Goal: Book appointment/travel/reservation

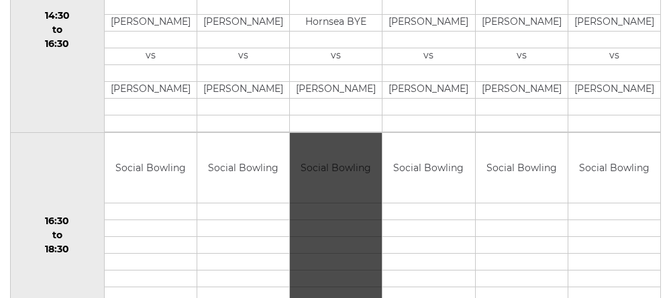
scroll to position [950, 0]
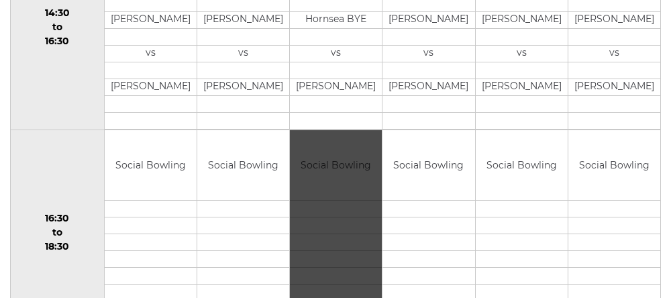
click at [54, 172] on td "16:30 to 18:30" at bounding box center [58, 232] width 94 height 206
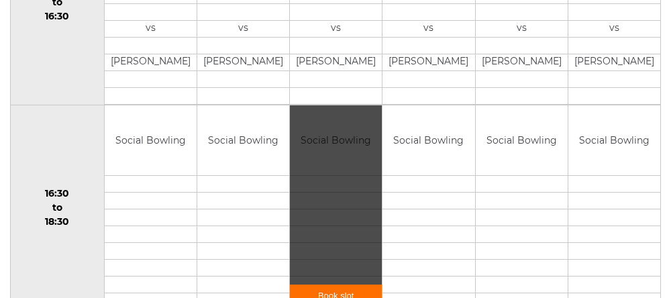
scroll to position [975, 0]
click at [36, 49] on td "14:30 to 16:30" at bounding box center [58, 2] width 94 height 206
click at [0, 0] on div "Book slot" at bounding box center [0, 0] width 0 height 0
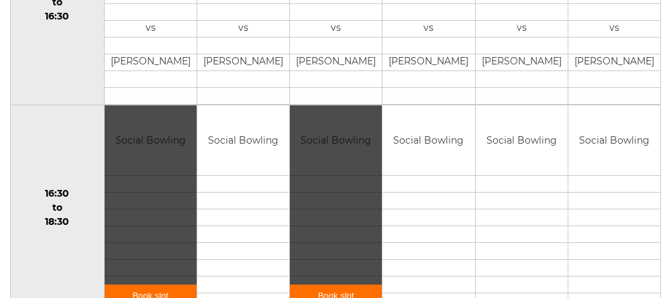
click at [319, 211] on div "Book slot" at bounding box center [336, 207] width 92 height 205
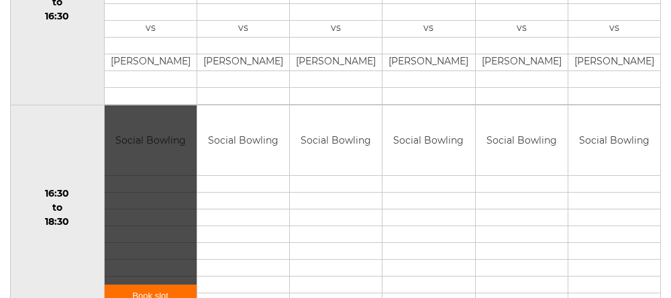
click at [0, 0] on div "Book slot" at bounding box center [0, 0] width 0 height 0
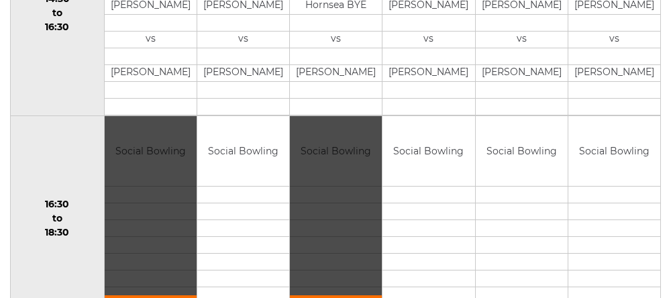
scroll to position [960, 0]
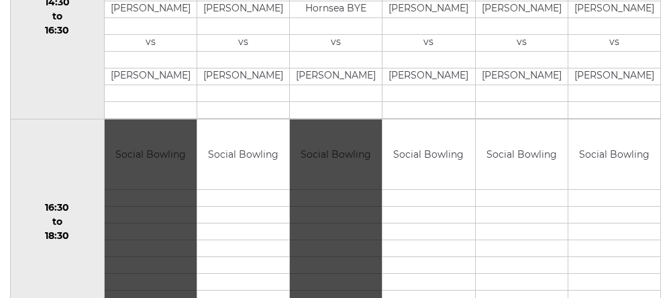
click at [0, 0] on div "Book slot" at bounding box center [0, 0] width 0 height 0
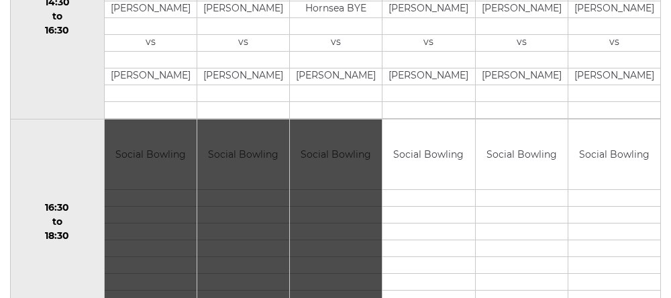
click at [50, 156] on td "16:30 to 18:30" at bounding box center [58, 222] width 94 height 206
click at [40, 172] on td "16:30 to 18:30" at bounding box center [58, 222] width 94 height 206
click at [39, 188] on td "16:30 to 18:30" at bounding box center [58, 222] width 94 height 206
click at [45, 172] on td "16:30 to 18:30" at bounding box center [58, 222] width 94 height 206
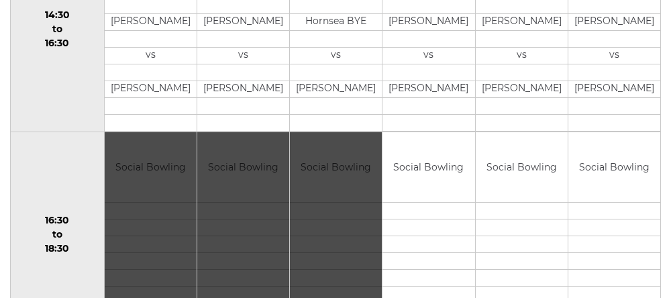
scroll to position [948, 0]
click at [148, 159] on div "Book slot" at bounding box center [151, 234] width 92 height 205
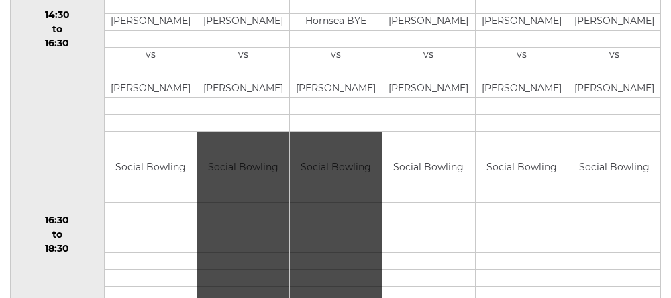
click at [241, 168] on div "Book slot" at bounding box center [243, 234] width 92 height 205
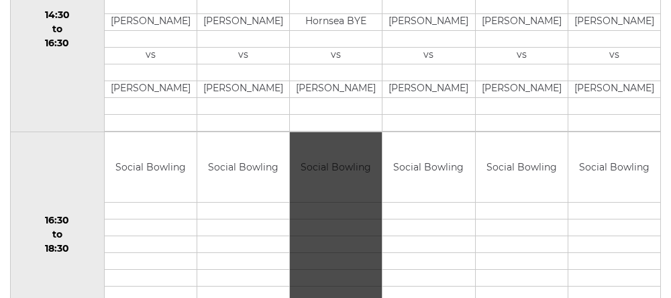
click at [0, 0] on div "Book slot" at bounding box center [0, 0] width 0 height 0
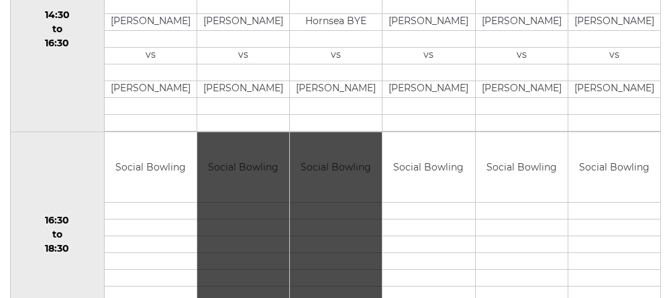
click at [249, 181] on div "Book slot" at bounding box center [243, 234] width 92 height 205
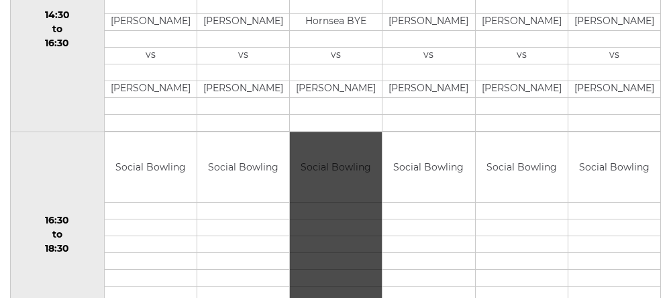
click at [317, 180] on div "Book slot" at bounding box center [336, 234] width 92 height 205
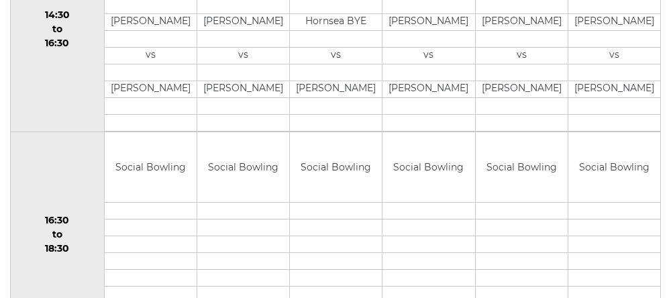
click at [0, 0] on div "Book slot" at bounding box center [0, 0] width 0 height 0
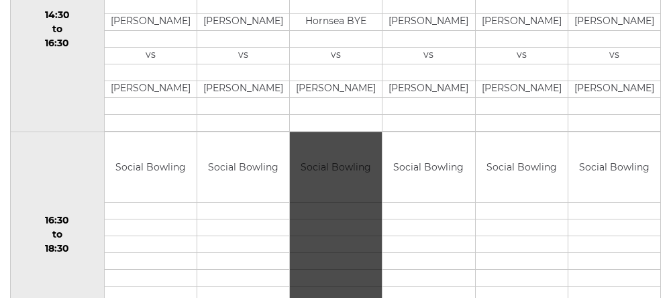
click at [325, 231] on div "Book slot" at bounding box center [336, 234] width 92 height 205
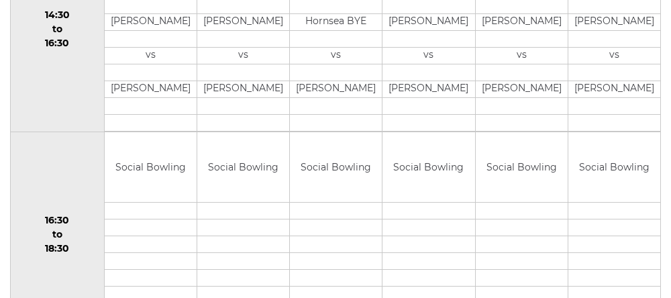
click at [0, 0] on div "Book slot" at bounding box center [0, 0] width 0 height 0
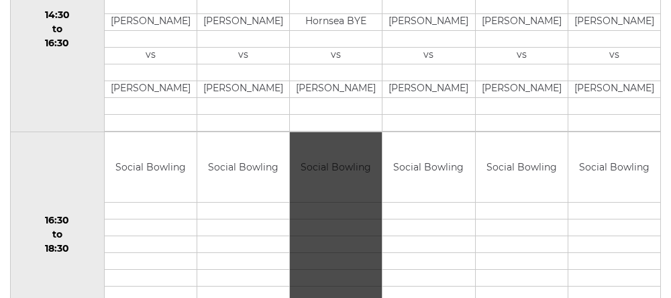
click at [313, 254] on div "Book slot" at bounding box center [336, 234] width 92 height 205
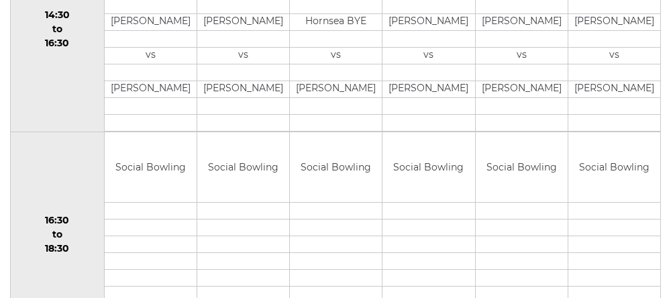
click at [0, 0] on div "Book slot" at bounding box center [0, 0] width 0 height 0
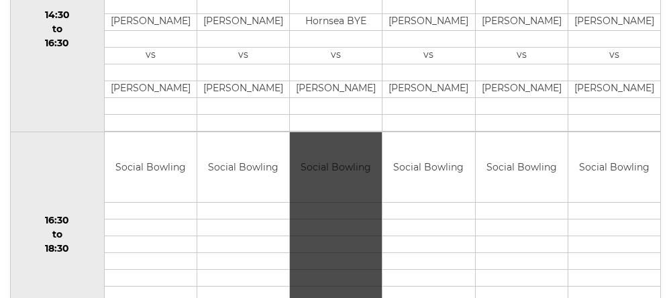
click at [321, 193] on div "Book slot" at bounding box center [336, 234] width 92 height 205
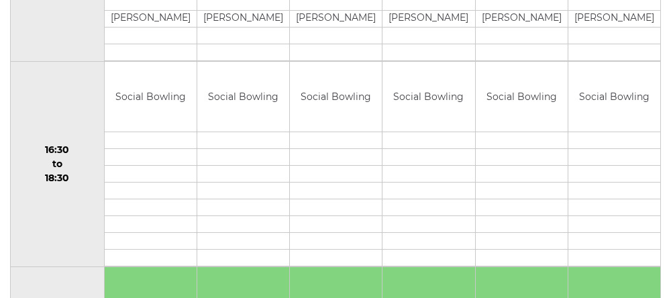
scroll to position [1016, 0]
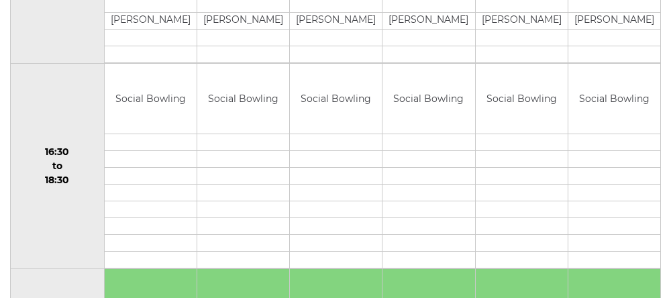
click at [0, 0] on div "Book slot" at bounding box center [0, 0] width 0 height 0
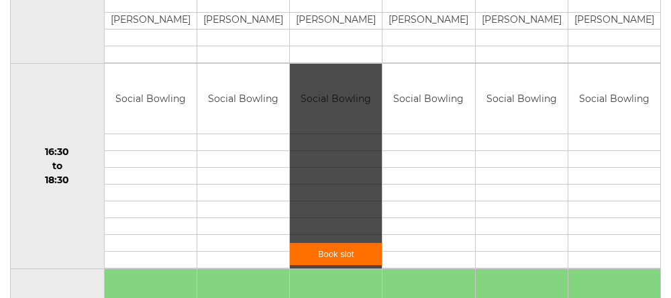
scroll to position [1017, 0]
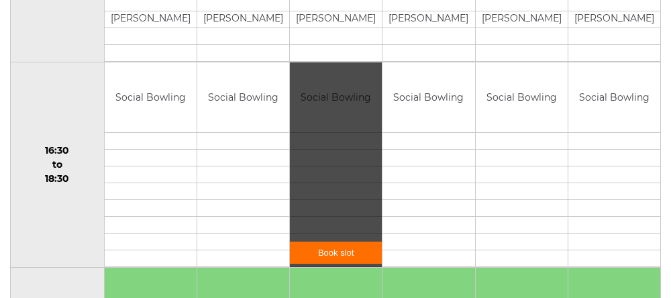
click at [0, 0] on div "Book slot" at bounding box center [0, 0] width 0 height 0
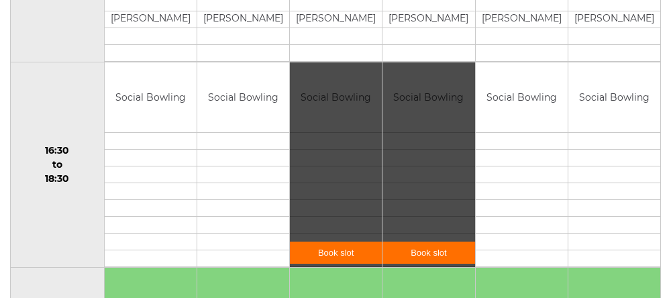
click at [321, 128] on div "Book slot" at bounding box center [336, 164] width 92 height 205
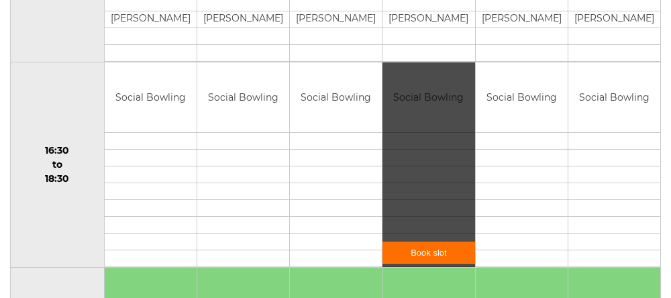
click at [0, 0] on div "Book slot" at bounding box center [0, 0] width 0 height 0
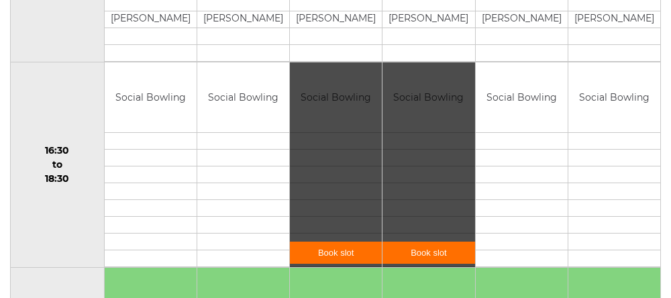
click at [323, 86] on div "Book slot" at bounding box center [336, 164] width 92 height 205
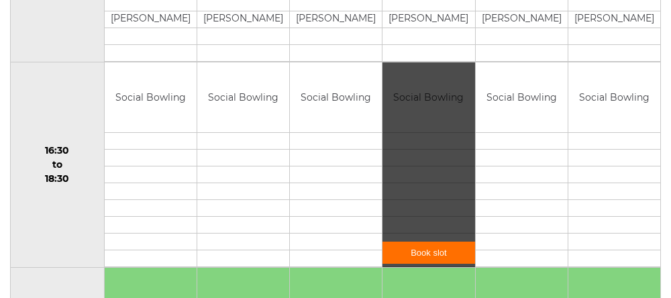
click at [0, 0] on div "Book slot" at bounding box center [0, 0] width 0 height 0
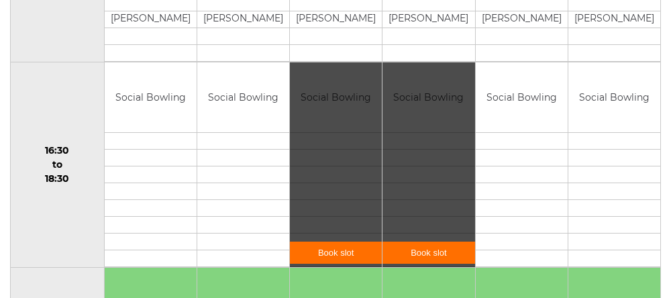
click at [331, 94] on div "Book slot" at bounding box center [336, 164] width 92 height 205
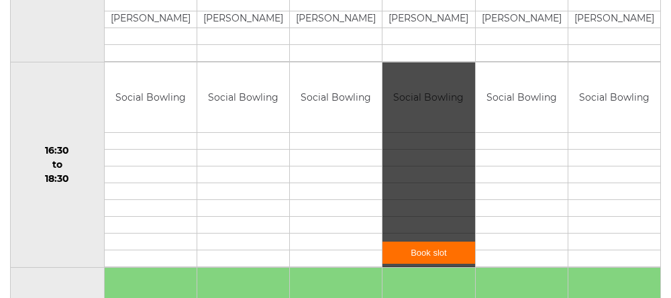
click at [0, 0] on div "Book slot" at bounding box center [0, 0] width 0 height 0
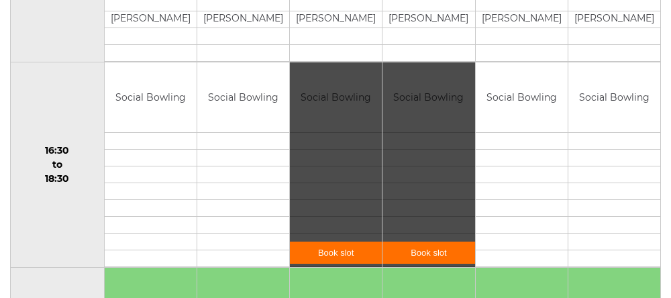
click at [335, 133] on div "Book slot" at bounding box center [336, 164] width 92 height 205
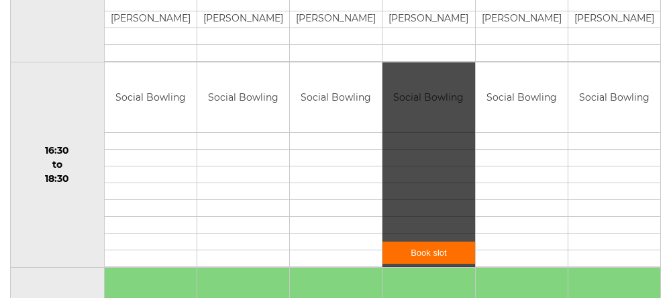
click at [0, 0] on div "Book slot" at bounding box center [0, 0] width 0 height 0
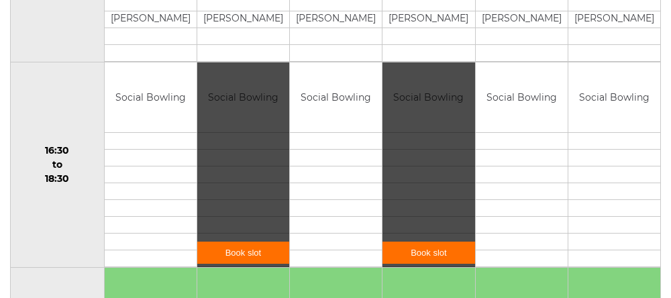
click at [403, 101] on div "Book slot" at bounding box center [428, 164] width 92 height 205
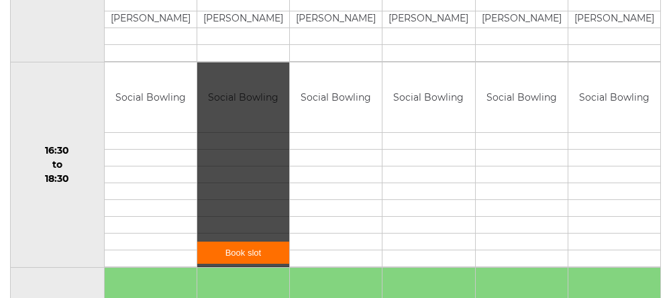
click at [0, 0] on div "Book slot" at bounding box center [0, 0] width 0 height 0
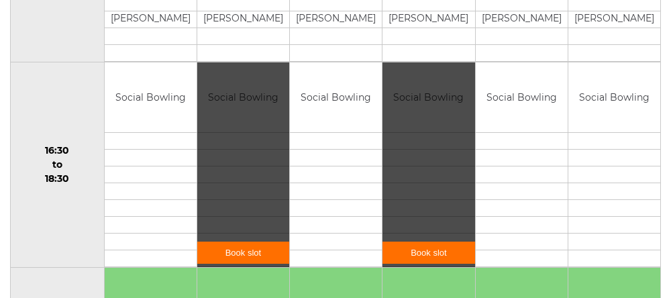
click at [421, 182] on div "Book slot" at bounding box center [428, 164] width 92 height 205
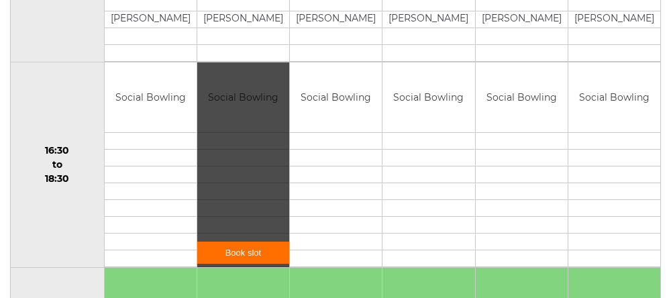
click at [0, 0] on div "Book slot" at bounding box center [0, 0] width 0 height 0
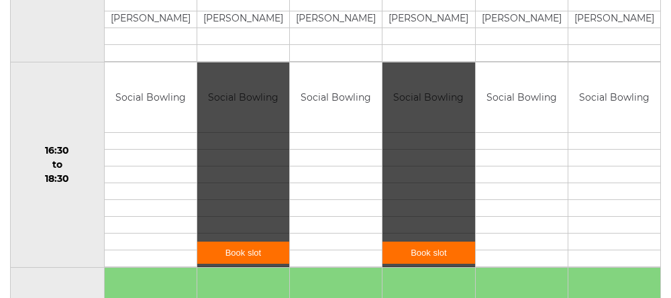
click at [0, 0] on div "Book slot" at bounding box center [0, 0] width 0 height 0
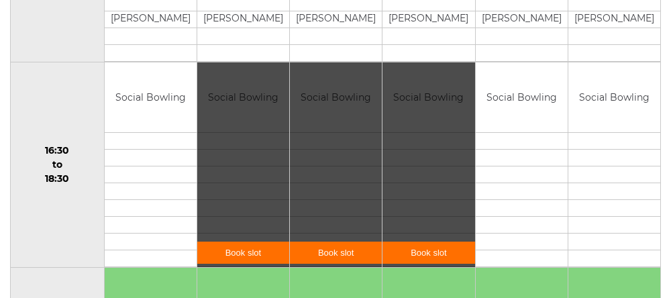
click at [0, 0] on div "Book slot" at bounding box center [0, 0] width 0 height 0
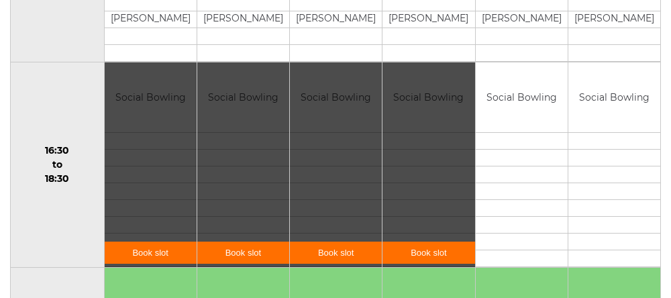
click at [228, 117] on div "Book slot" at bounding box center [243, 164] width 92 height 205
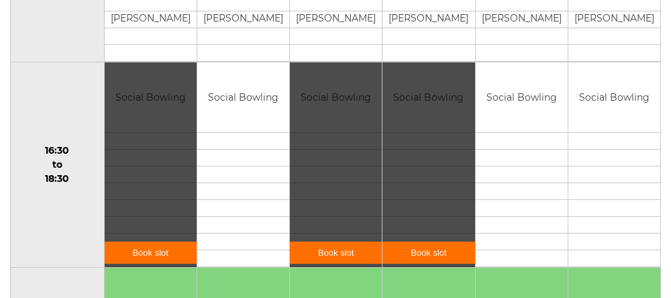
click at [0, 0] on div "Book slot" at bounding box center [0, 0] width 0 height 0
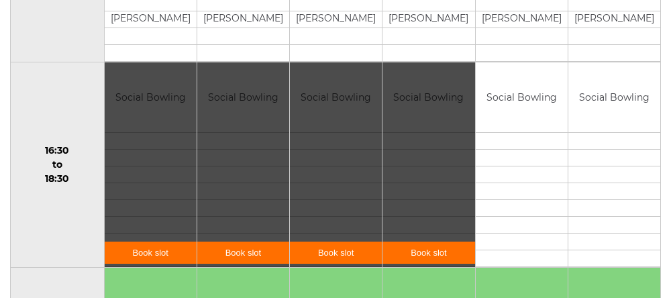
click at [246, 96] on div "Book slot" at bounding box center [243, 164] width 92 height 205
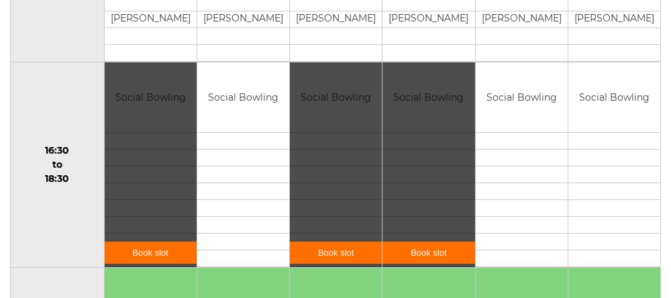
click at [325, 107] on div "Book slot" at bounding box center [336, 164] width 92 height 205
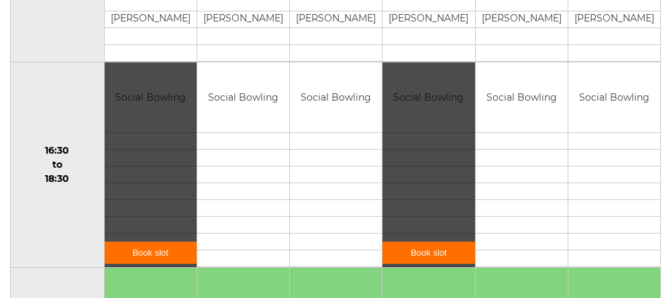
click at [398, 110] on div "Book slot" at bounding box center [428, 164] width 92 height 205
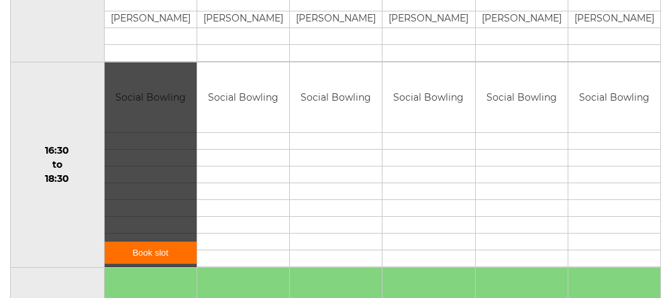
click at [0, 0] on div "Book slot" at bounding box center [0, 0] width 0 height 0
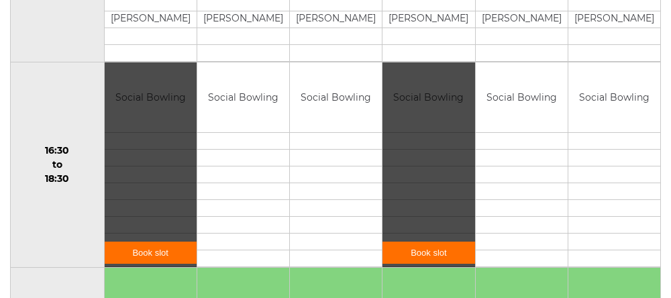
click at [418, 146] on div "Book slot" at bounding box center [428, 164] width 92 height 205
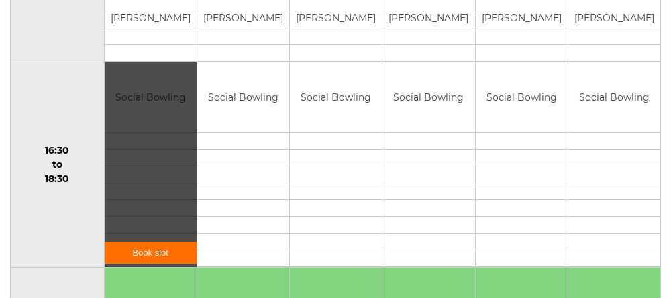
click at [0, 0] on div "Book slot" at bounding box center [0, 0] width 0 height 0
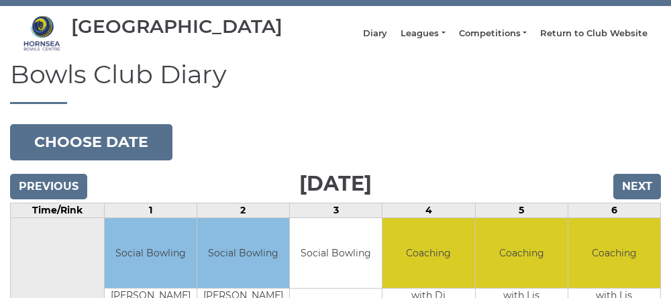
scroll to position [42, 0]
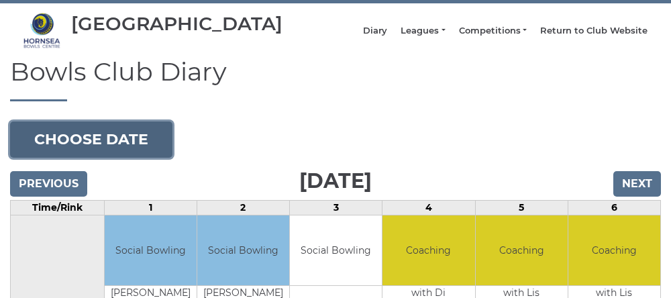
click at [57, 148] on button "Choose date" at bounding box center [91, 139] width 162 height 36
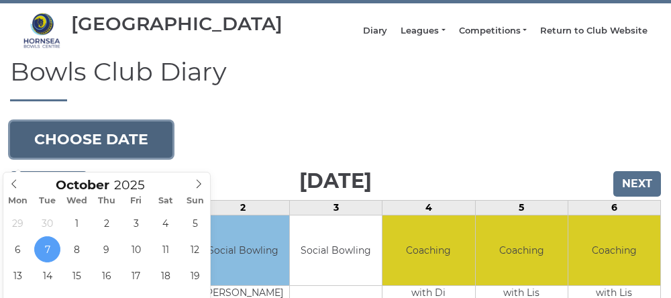
type input "2025-10-14"
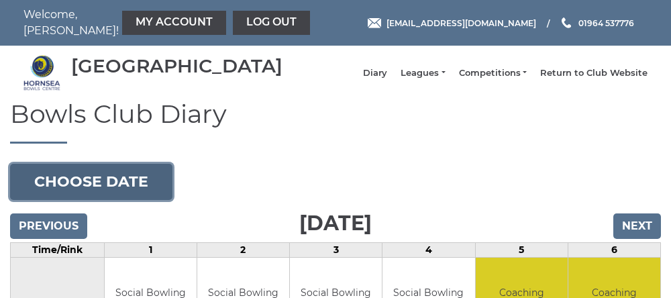
click at [67, 199] on button "Choose date" at bounding box center [91, 182] width 162 height 36
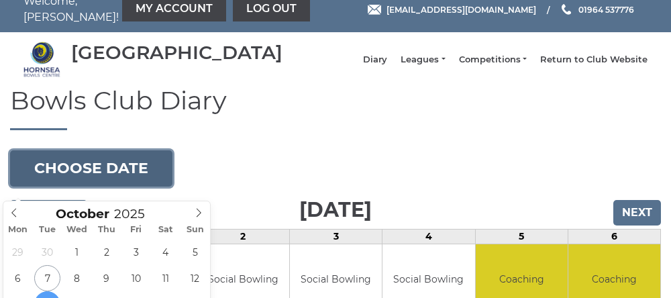
scroll to position [13, 0]
type input "[DATE]"
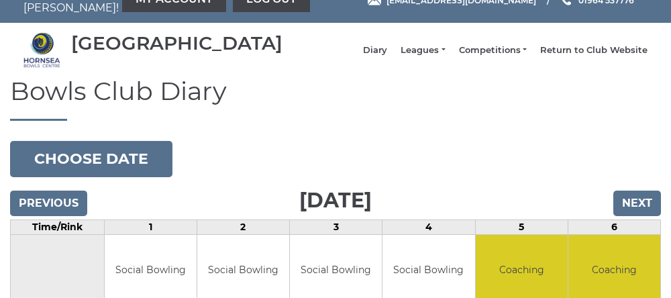
scroll to position [70, 0]
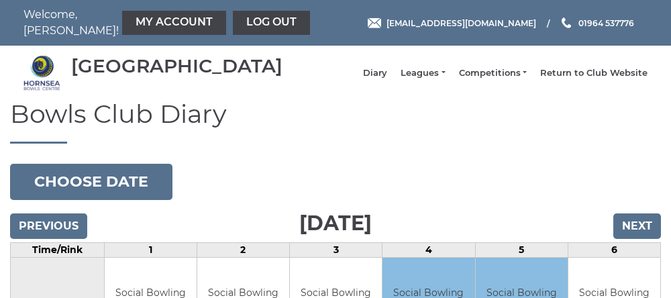
click at [133, 26] on link "My Account" at bounding box center [174, 23] width 104 height 24
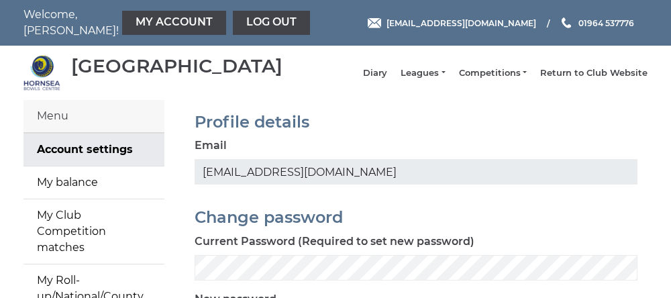
click at [415, 77] on link "Leagues" at bounding box center [422, 73] width 44 height 12
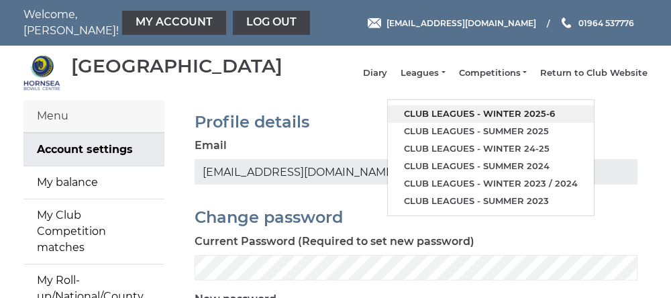
click at [437, 119] on link "Club leagues - Winter 2025-6" at bounding box center [491, 113] width 206 height 17
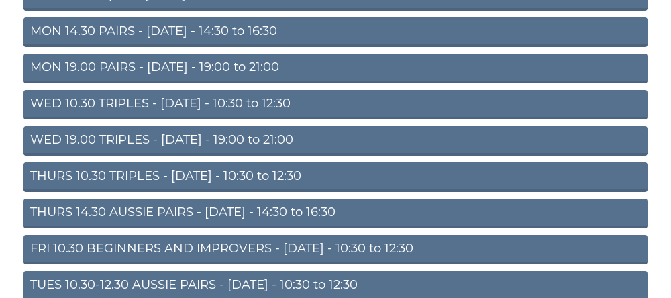
scroll to position [196, 0]
click at [90, 221] on link "THURS 14.30 AUSSIE PAIRS - [DATE] - 14:30 to 16:30" at bounding box center [335, 214] width 624 height 30
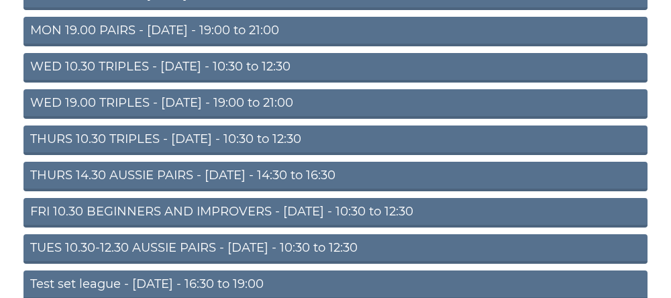
scroll to position [252, 0]
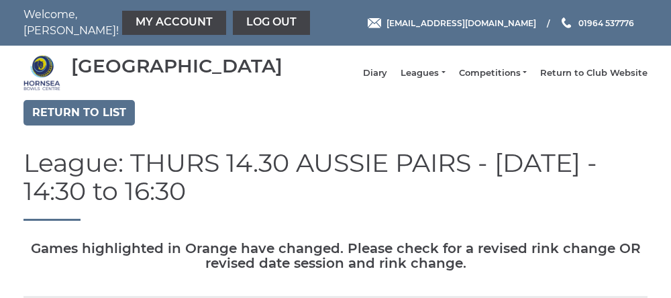
click at [122, 21] on link "My Account" at bounding box center [174, 23] width 104 height 24
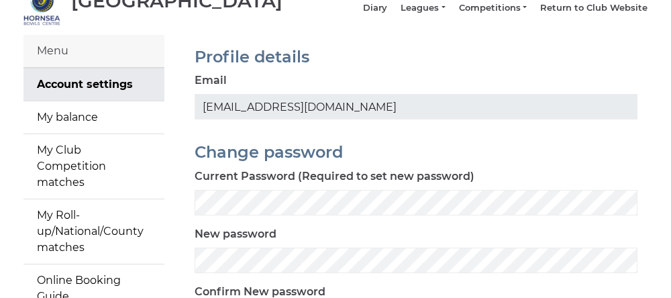
click at [70, 238] on link "My Roll-up/National/County matches" at bounding box center [93, 231] width 141 height 64
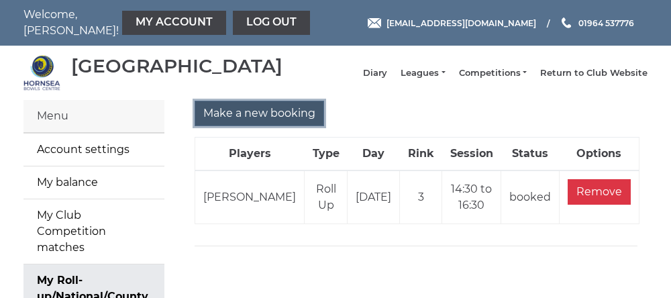
click at [241, 126] on input "Make a new booking" at bounding box center [259, 113] width 129 height 25
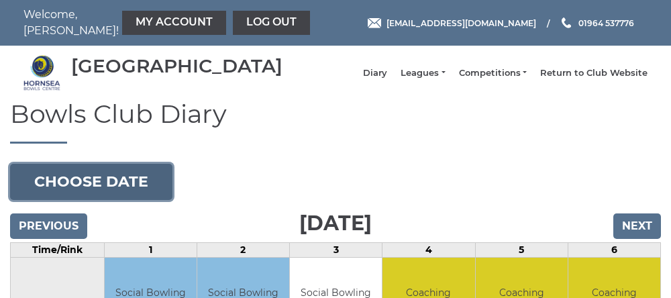
click at [72, 191] on button "Choose date" at bounding box center [91, 182] width 162 height 36
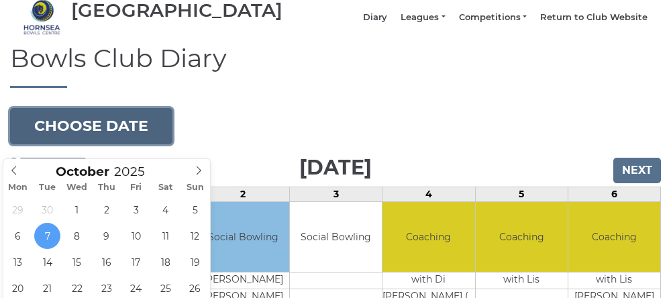
scroll to position [56, 0]
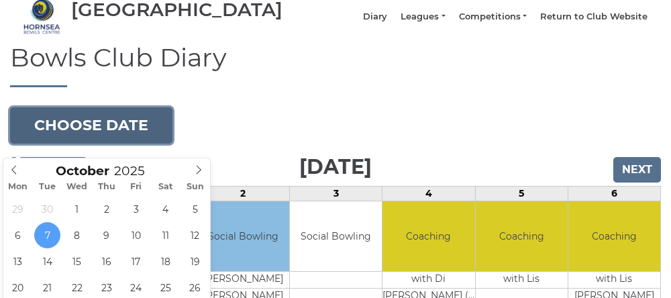
type input "[DATE]"
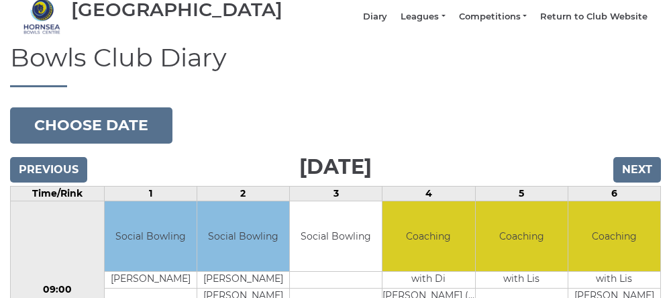
scroll to position [113, 0]
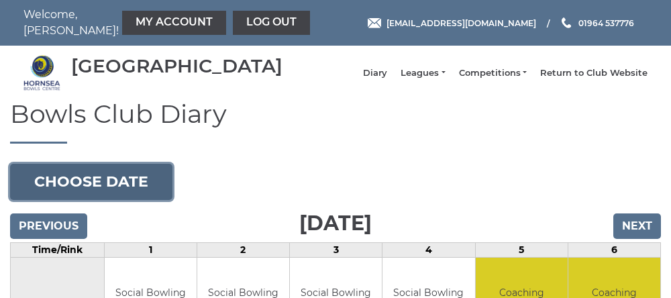
click at [77, 190] on button "Choose date" at bounding box center [91, 182] width 162 height 36
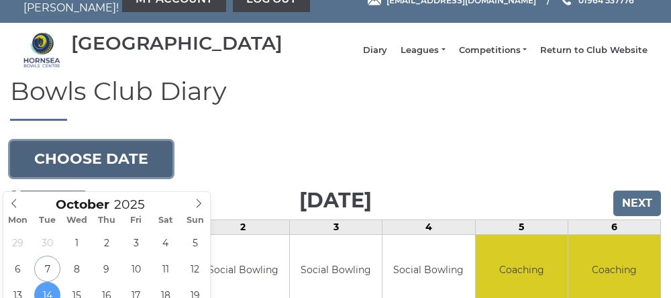
scroll to position [24, 0]
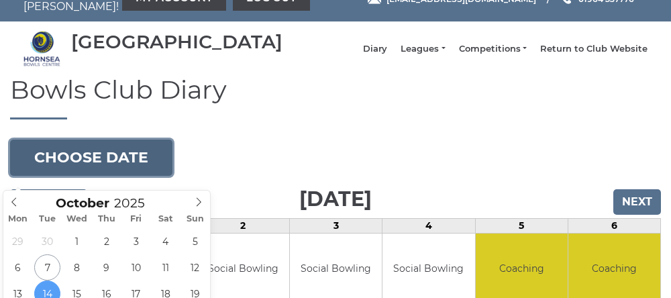
type input "2025-10-07"
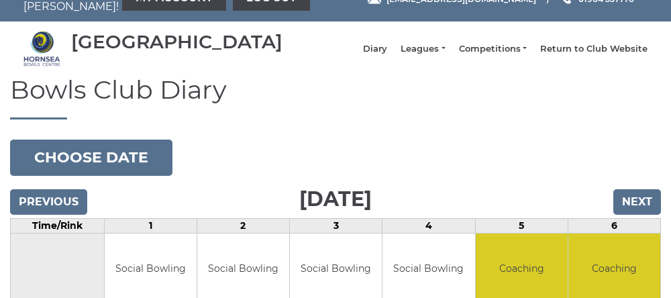
scroll to position [80, 0]
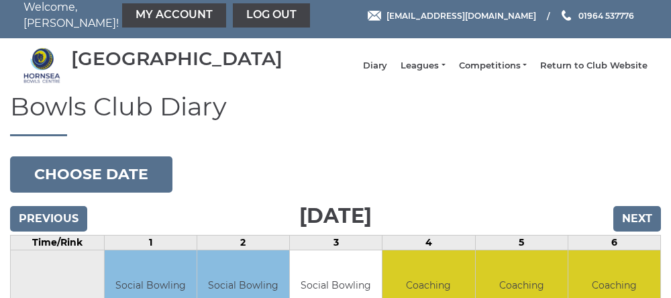
scroll to position [7, 0]
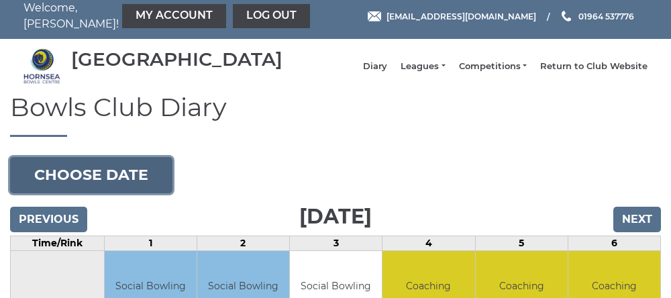
click at [68, 182] on button "Choose date" at bounding box center [91, 175] width 162 height 36
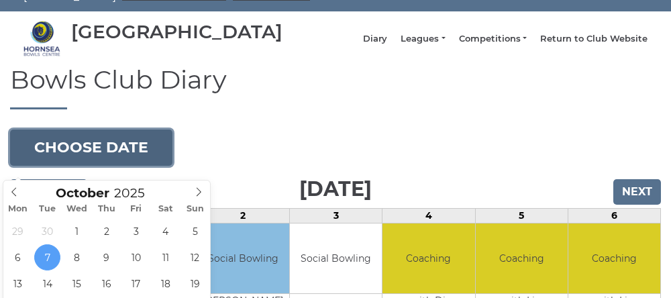
scroll to position [36, 0]
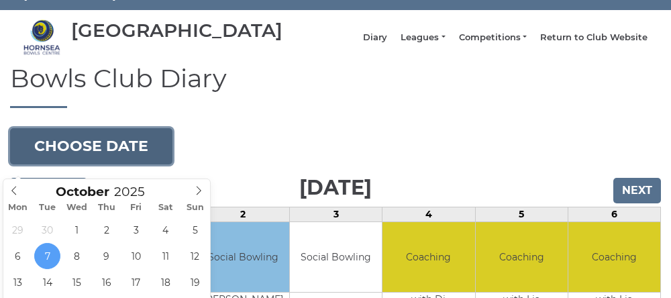
type input "2025-10-09"
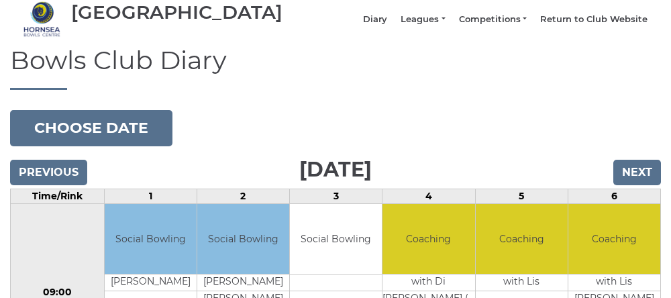
scroll to position [92, 0]
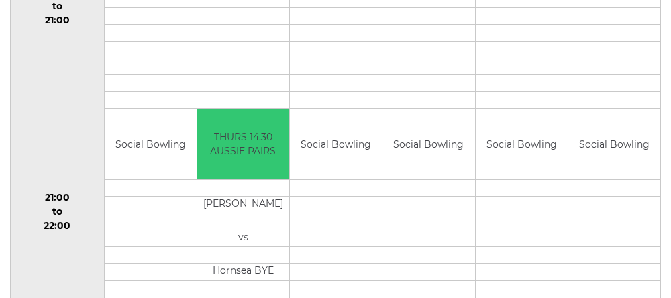
scroll to position [1388, 0]
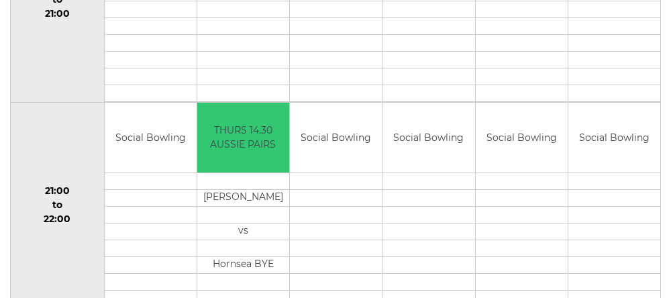
click at [37, 131] on td "21:00 to 22:00" at bounding box center [58, 205] width 94 height 206
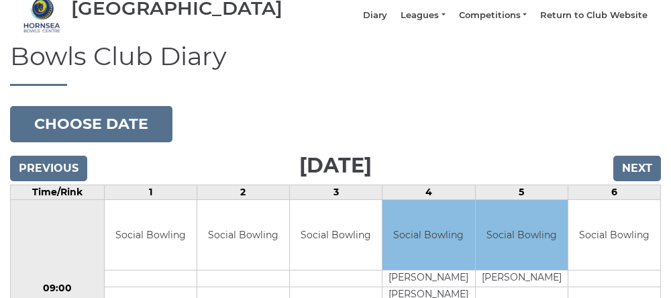
scroll to position [58, 0]
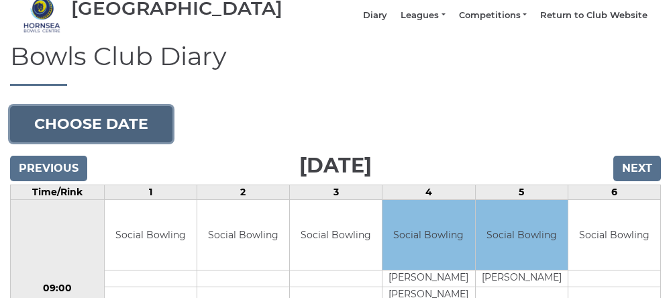
click at [43, 131] on button "Choose date" at bounding box center [91, 124] width 162 height 36
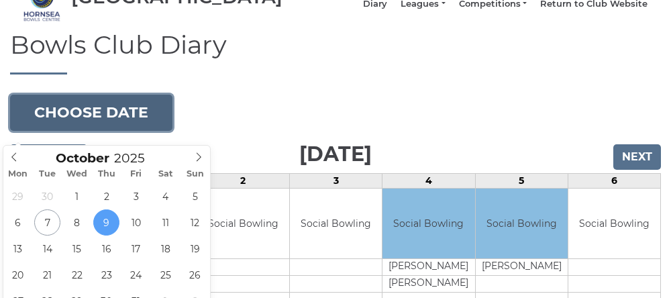
scroll to position [70, 0]
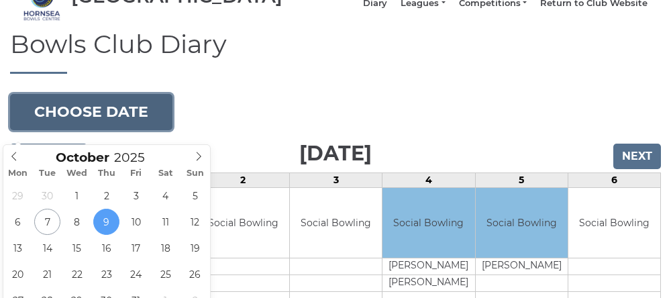
type input "[DATE]"
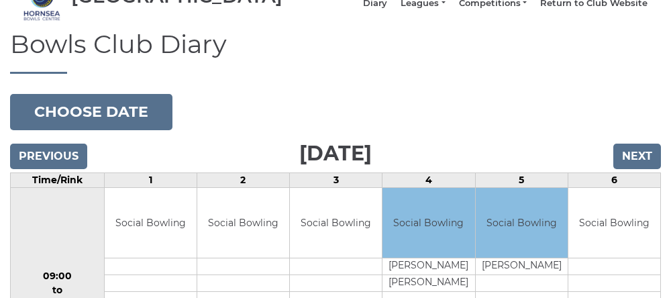
scroll to position [126, 0]
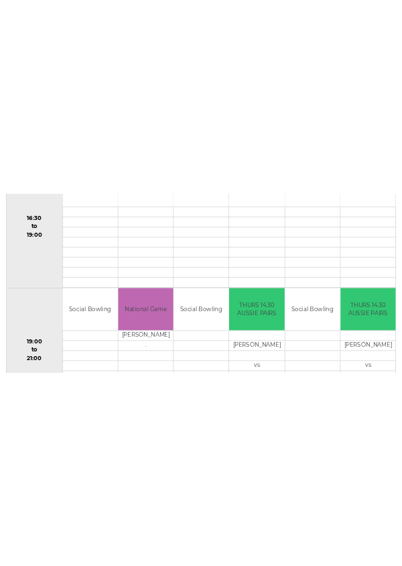
scroll to position [1207, 0]
